Goal: Task Accomplishment & Management: Manage account settings

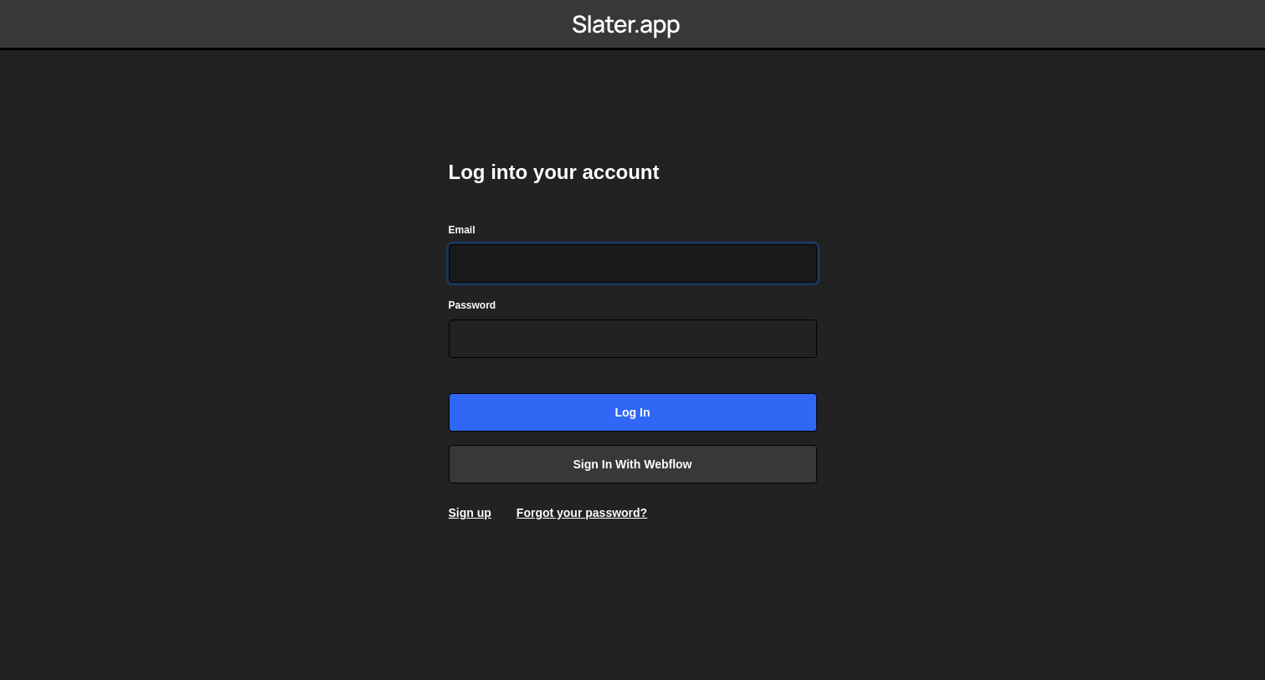
type input "[PERSON_NAME][EMAIL_ADDRESS][DOMAIN_NAME]"
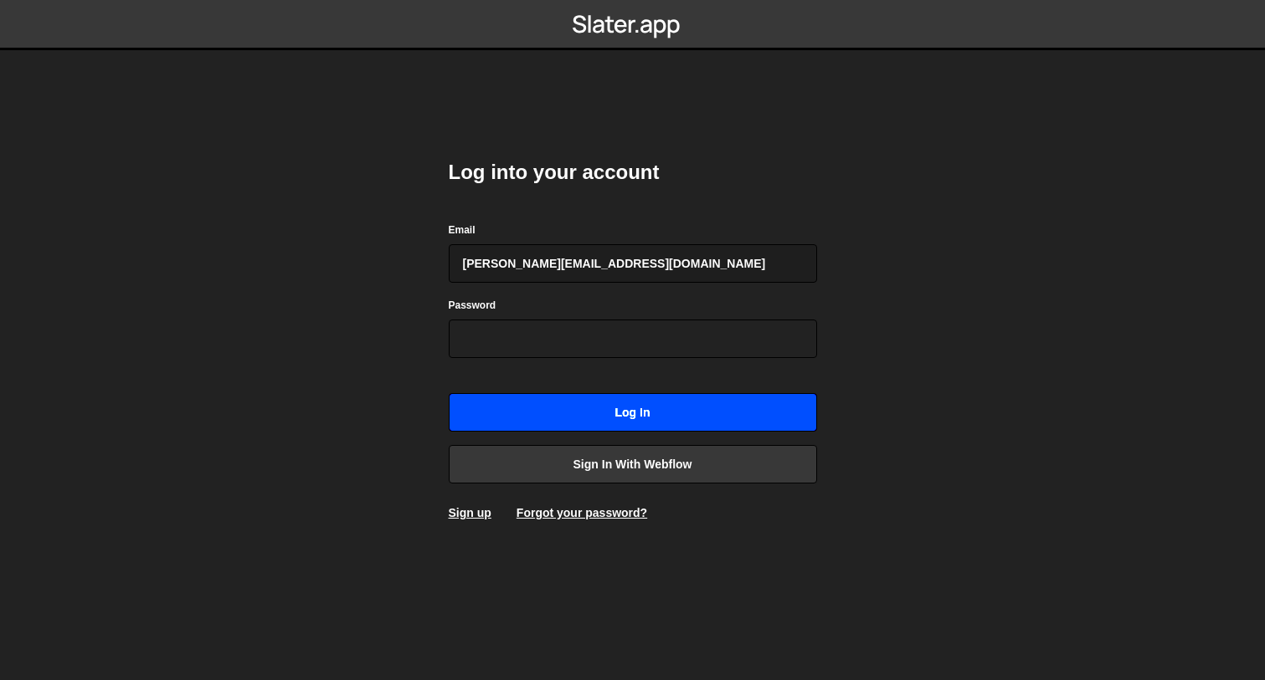
click at [623, 411] on input "Log in" at bounding box center [633, 412] width 368 height 38
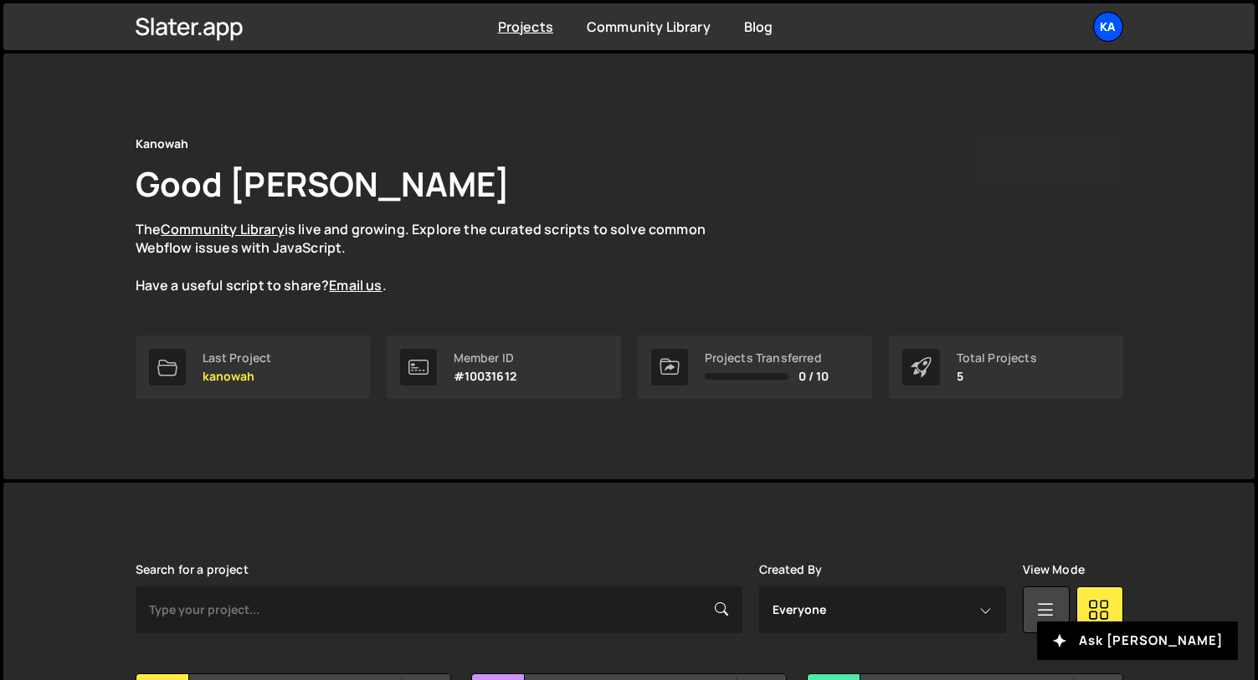
click at [1112, 27] on div "Ka" at bounding box center [1108, 27] width 30 height 30
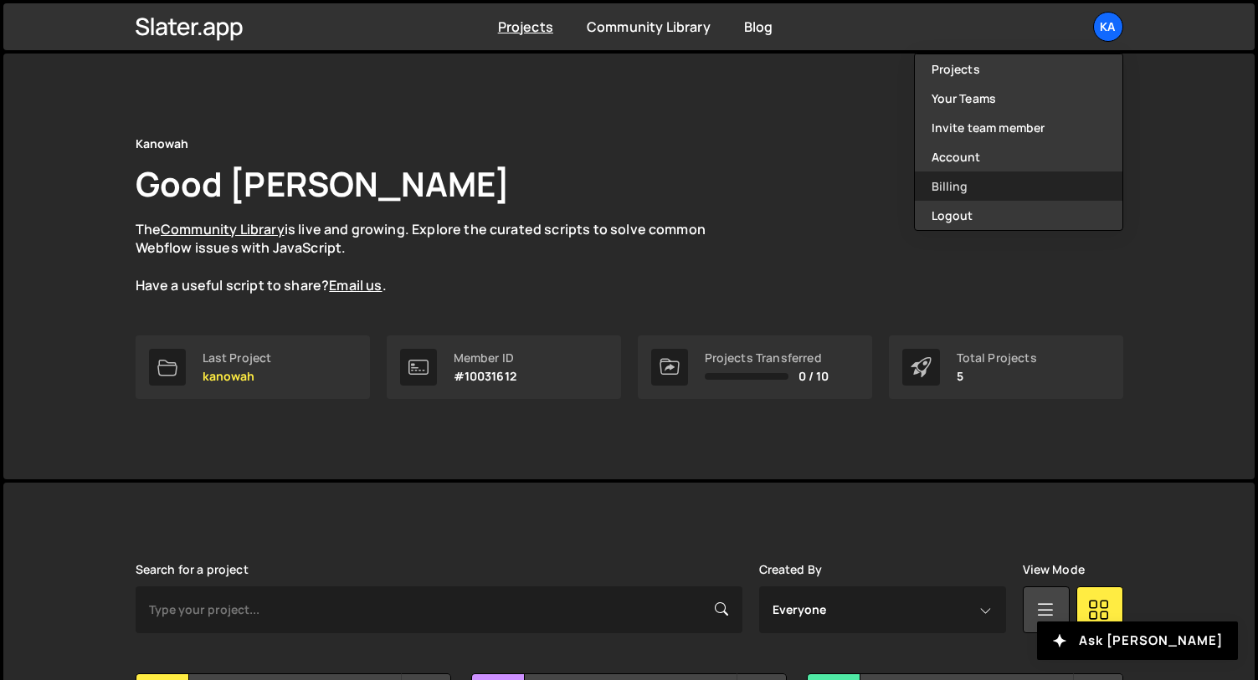
click at [980, 193] on link "Billing" at bounding box center [1019, 186] width 208 height 29
